Goal: Transaction & Acquisition: Purchase product/service

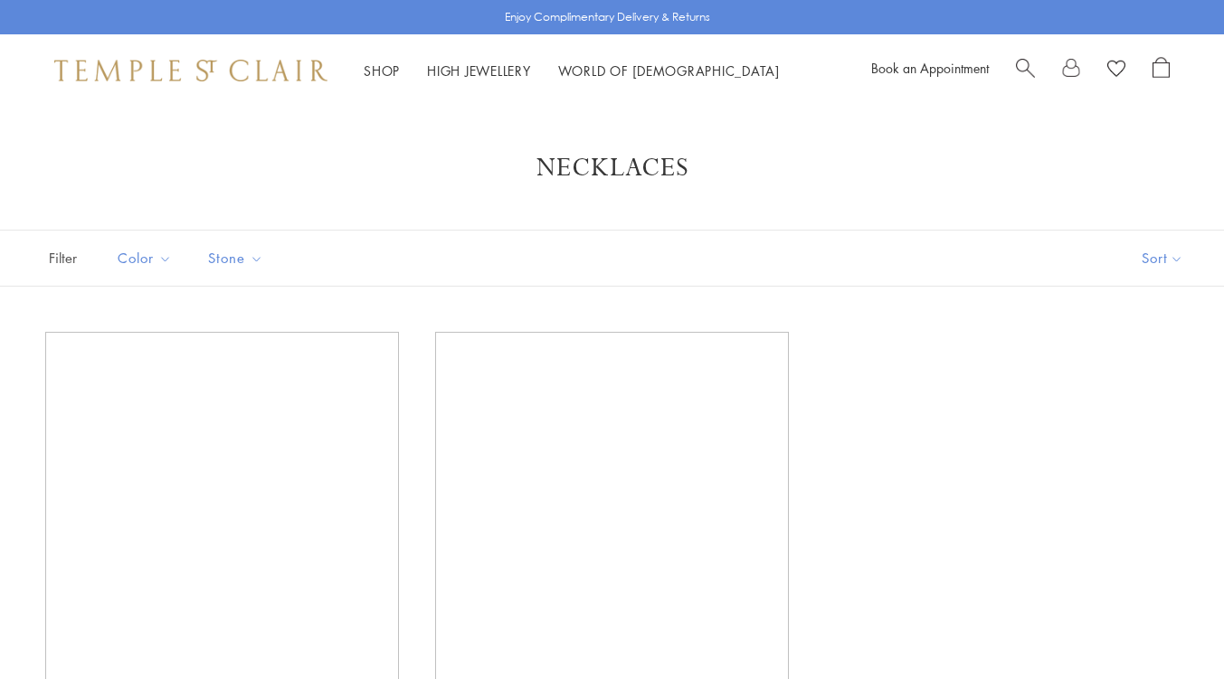
click at [1040, 65] on div at bounding box center [1093, 70] width 154 height 27
click at [1017, 68] on span "Search" at bounding box center [1025, 66] width 19 height 19
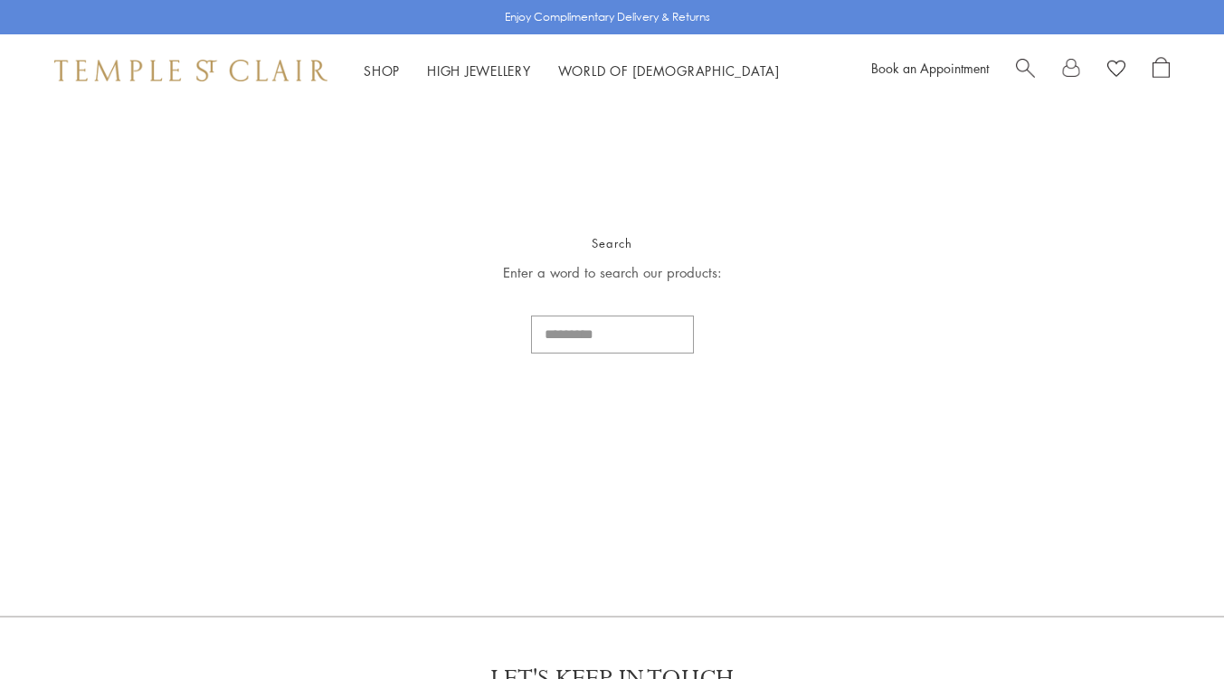
click at [589, 343] on input "Search..." at bounding box center [612, 335] width 163 height 38
type input "**********"
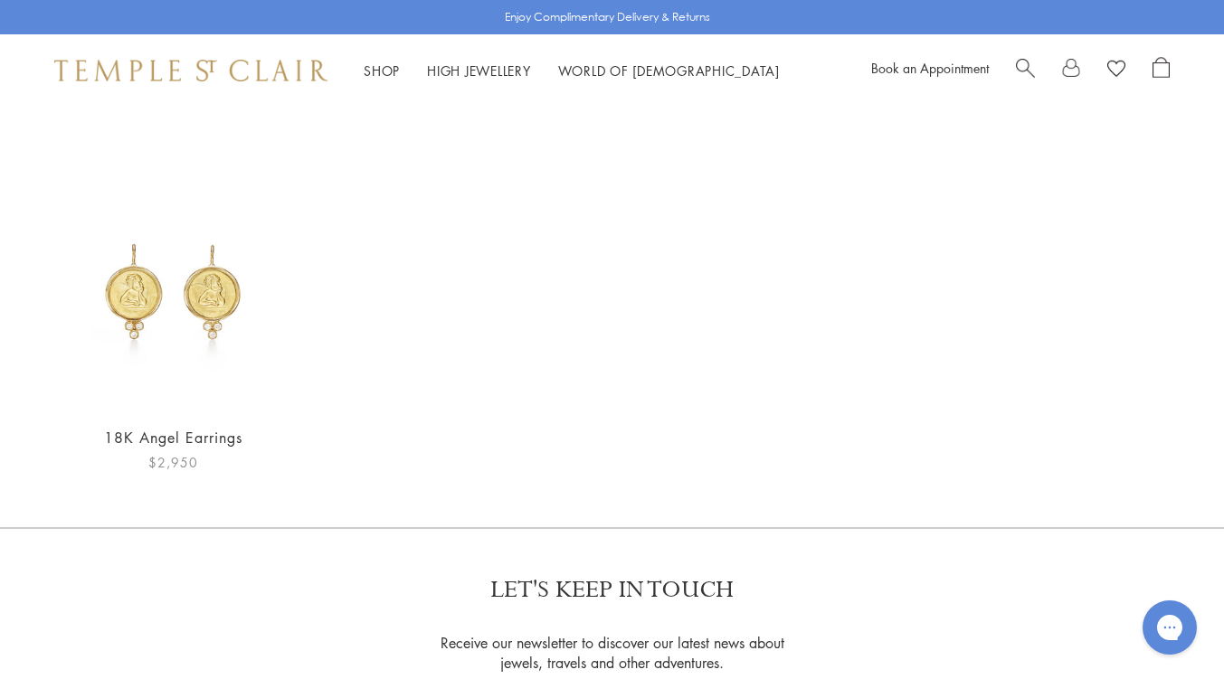
click at [213, 305] on img at bounding box center [173, 281] width 256 height 256
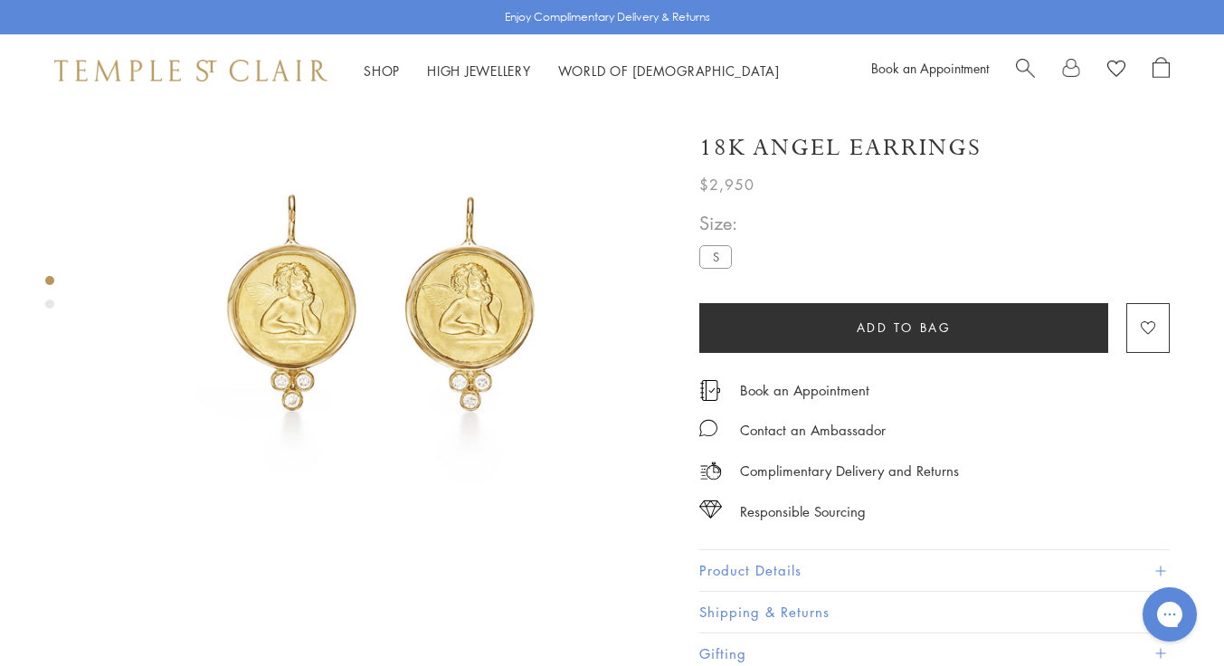
scroll to position [124, 0]
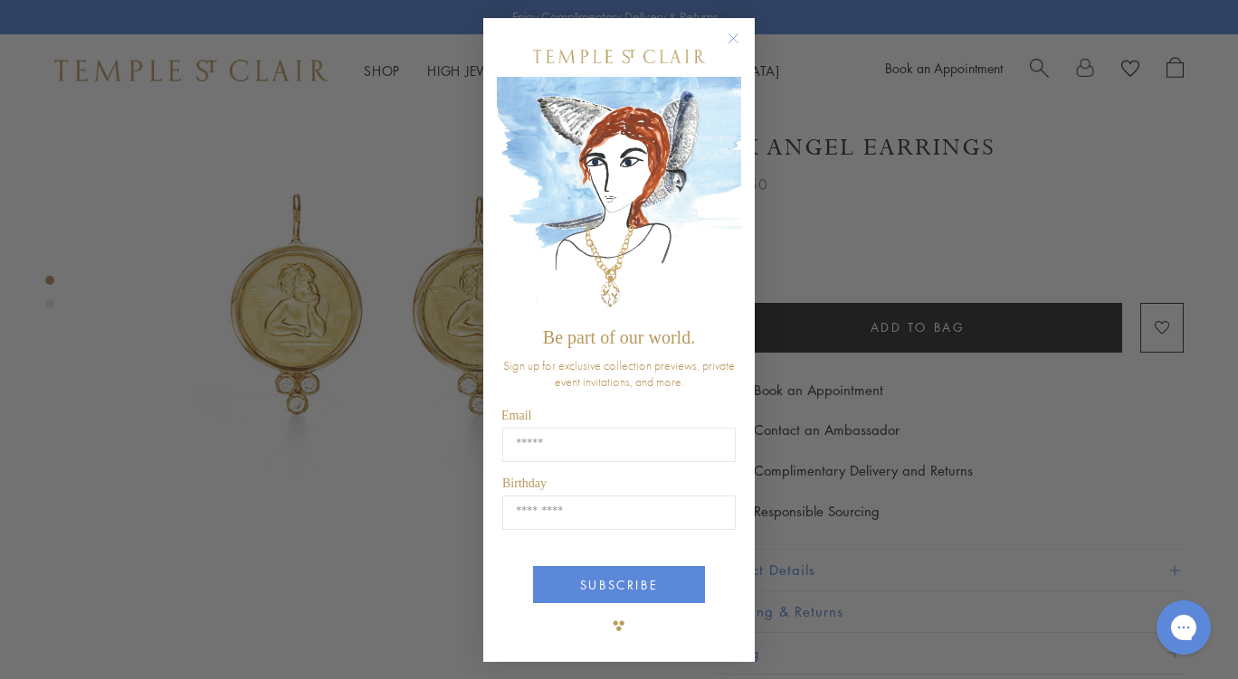
click at [736, 43] on circle "Close dialog" at bounding box center [734, 39] width 22 height 22
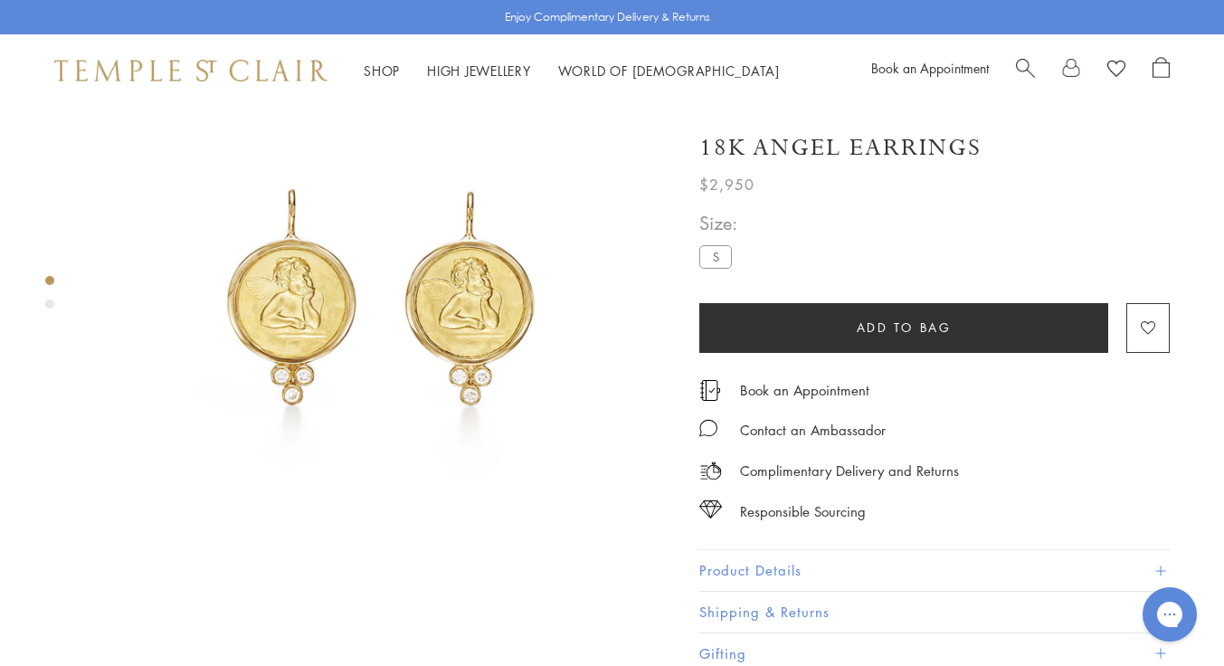
click at [1163, 566] on span at bounding box center [1160, 570] width 10 height 10
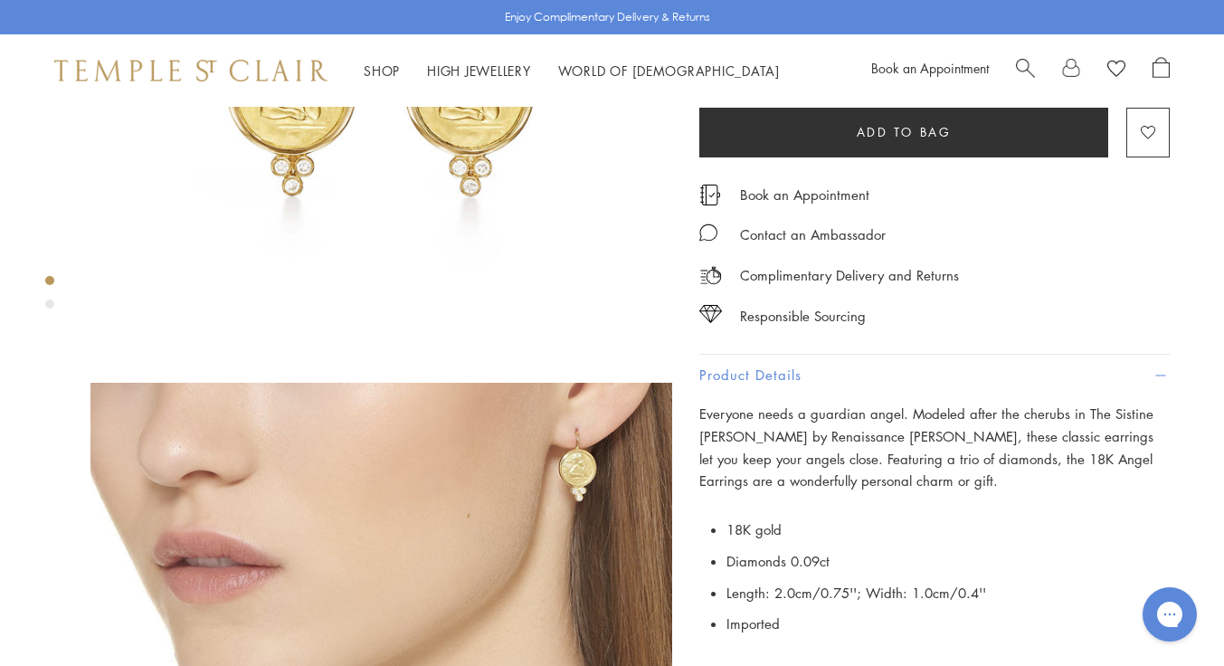
scroll to position [0, 0]
